Goal: Understand process/instructions: Learn how to perform a task or action

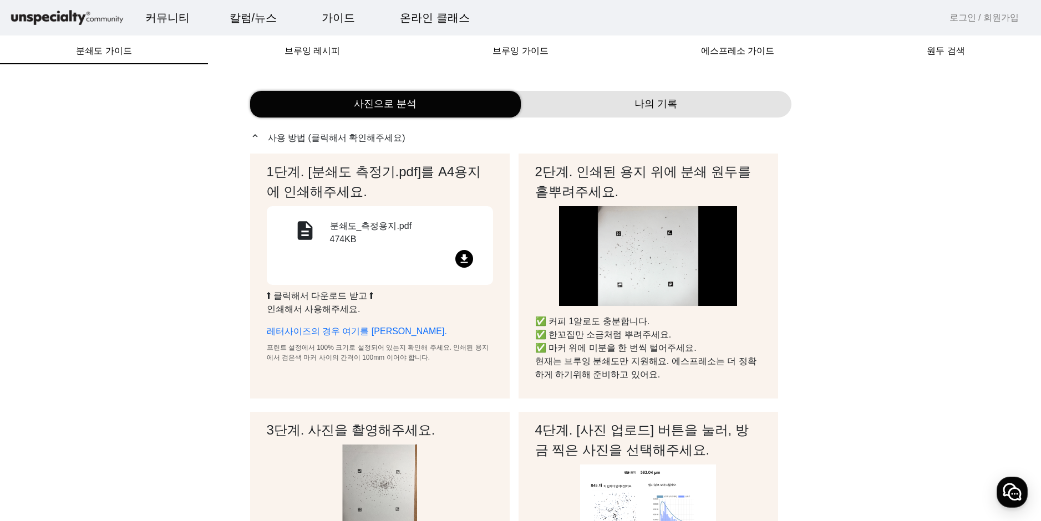
click at [597, 106] on div "나의 기록" at bounding box center [656, 104] width 271 height 27
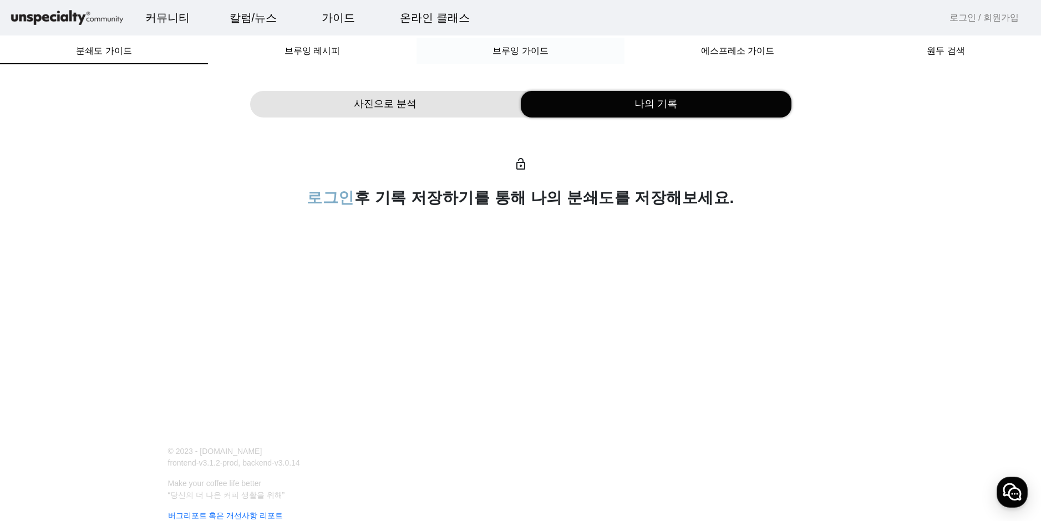
click at [511, 52] on span "브루잉 가이드" at bounding box center [520, 51] width 55 height 9
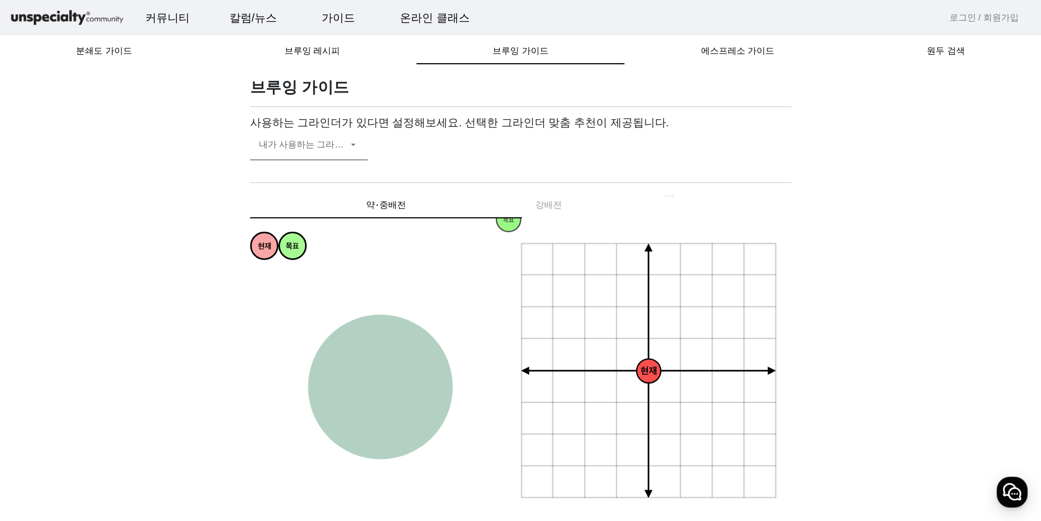
click at [328, 146] on span at bounding box center [303, 149] width 89 height 13
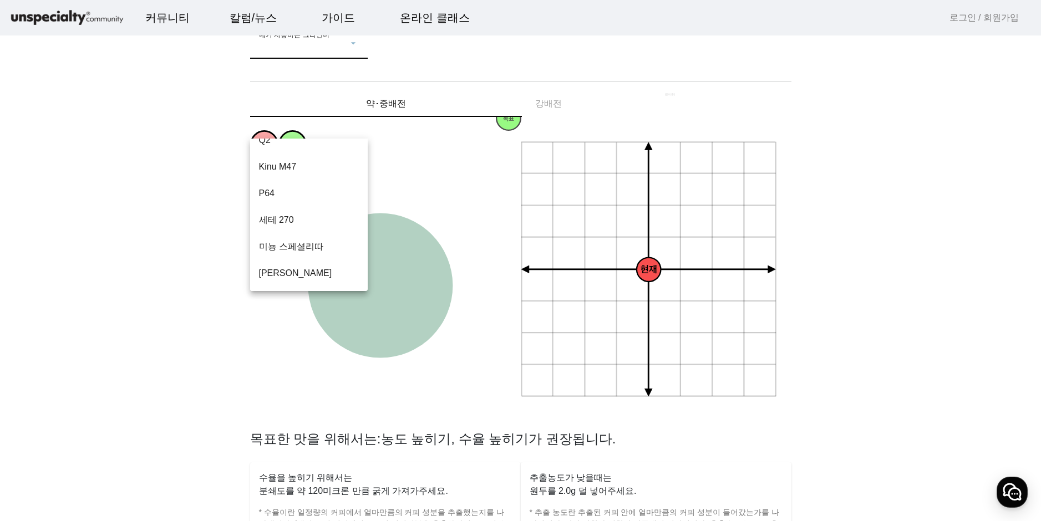
scroll to position [111, 0]
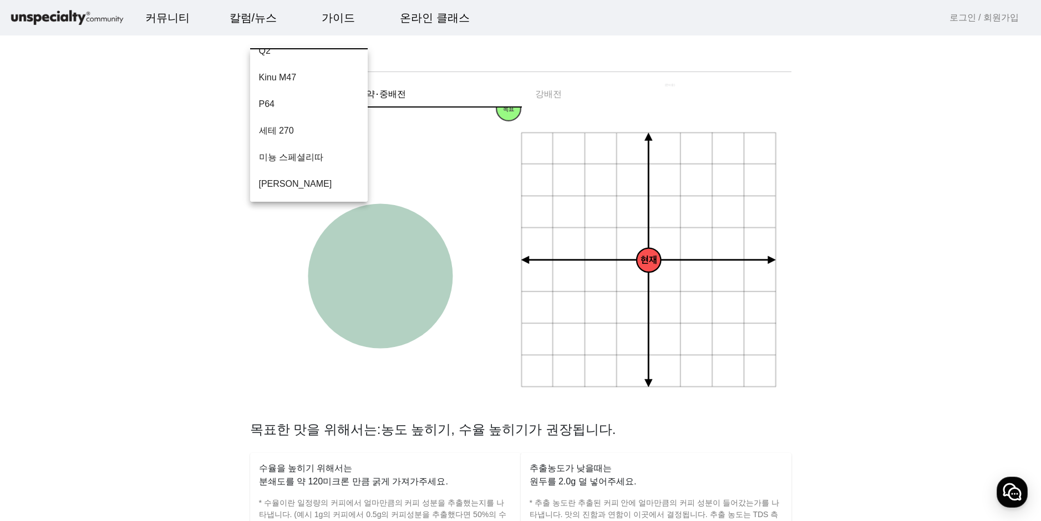
click at [180, 230] on div at bounding box center [520, 260] width 1041 height 521
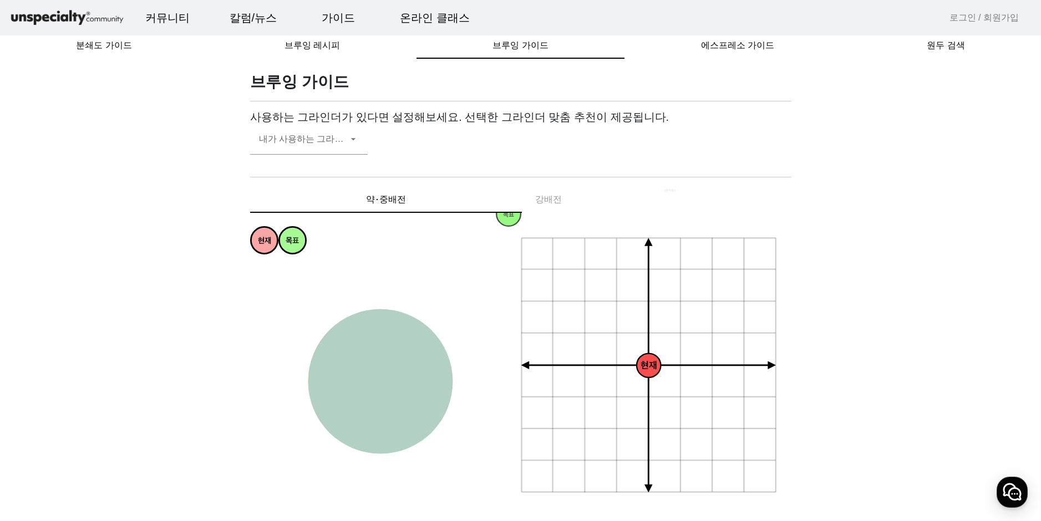
scroll to position [0, 0]
